Goal: Find contact information: Find contact information

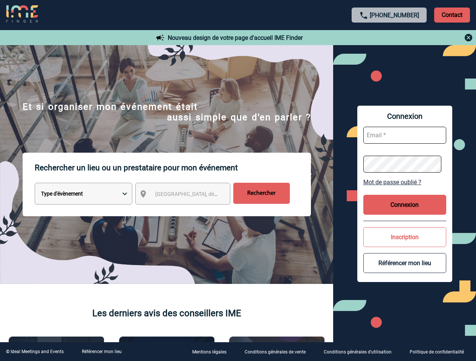
click at [238, 181] on p "Rechercher un lieu ou un prestataire pour mon événement" at bounding box center [173, 168] width 276 height 30
click at [451, 15] on p "Contact" at bounding box center [452, 15] width 36 height 15
click at [389, 38] on div at bounding box center [389, 37] width 168 height 9
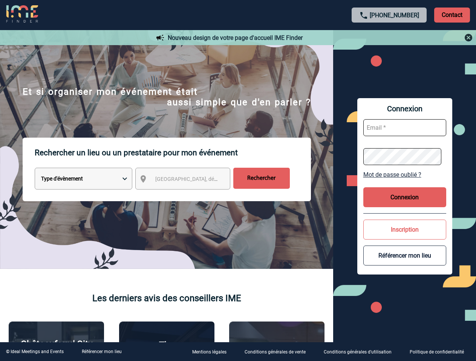
click at [189, 195] on div at bounding box center [198, 150] width 396 height 301
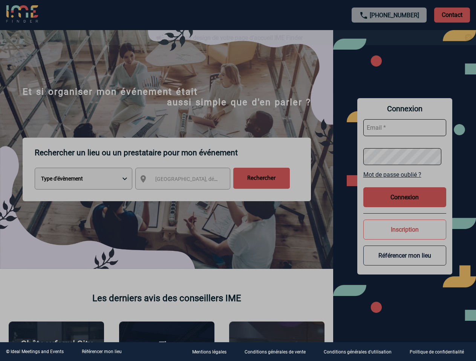
click at [404, 182] on div at bounding box center [238, 180] width 476 height 361
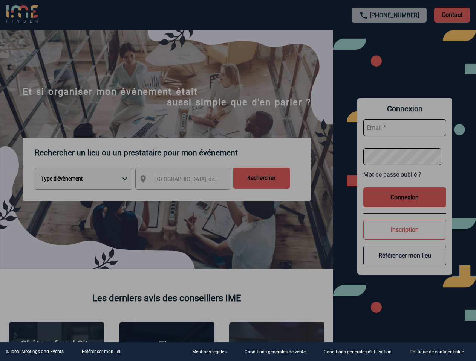
click at [404, 205] on div at bounding box center [238, 180] width 476 height 361
click at [404, 237] on div at bounding box center [238, 180] width 476 height 361
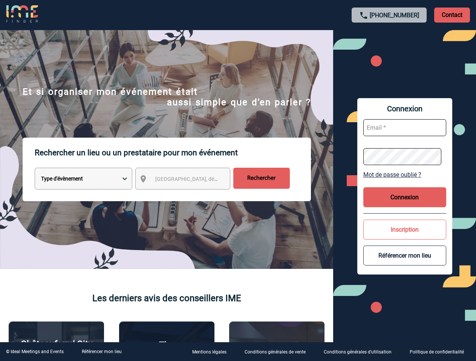
click at [404, 263] on button "Référencer mon lieu" at bounding box center [404, 256] width 83 height 20
click at [101, 352] on link "Référencer mon lieu" at bounding box center [102, 351] width 40 height 5
